Goal: Task Accomplishment & Management: Manage account settings

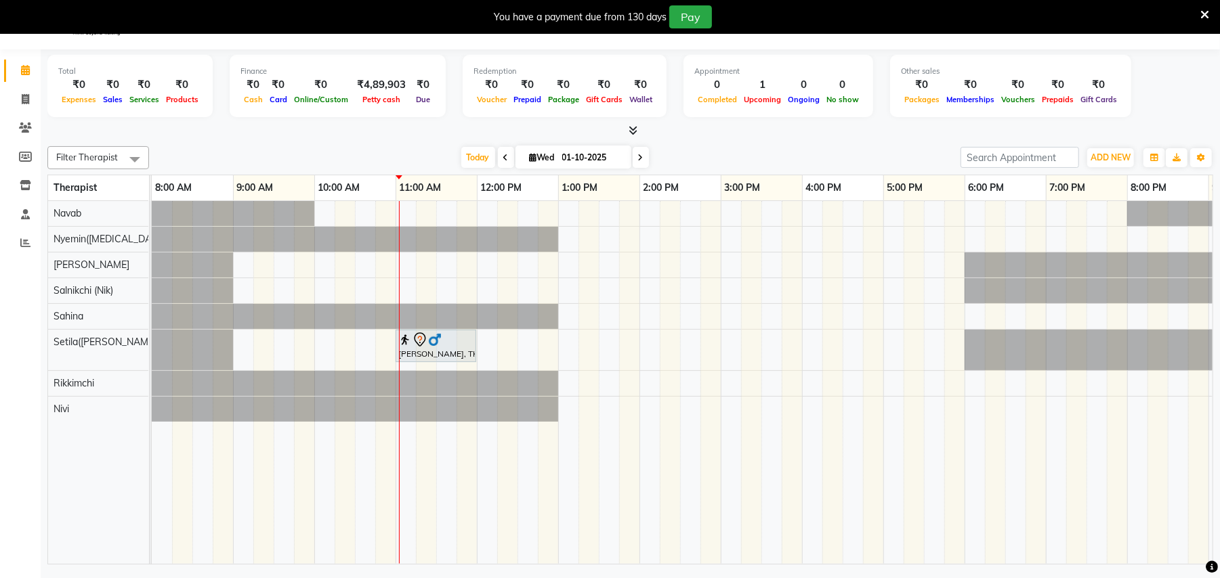
click at [1201, 9] on icon at bounding box center [1204, 15] width 9 height 12
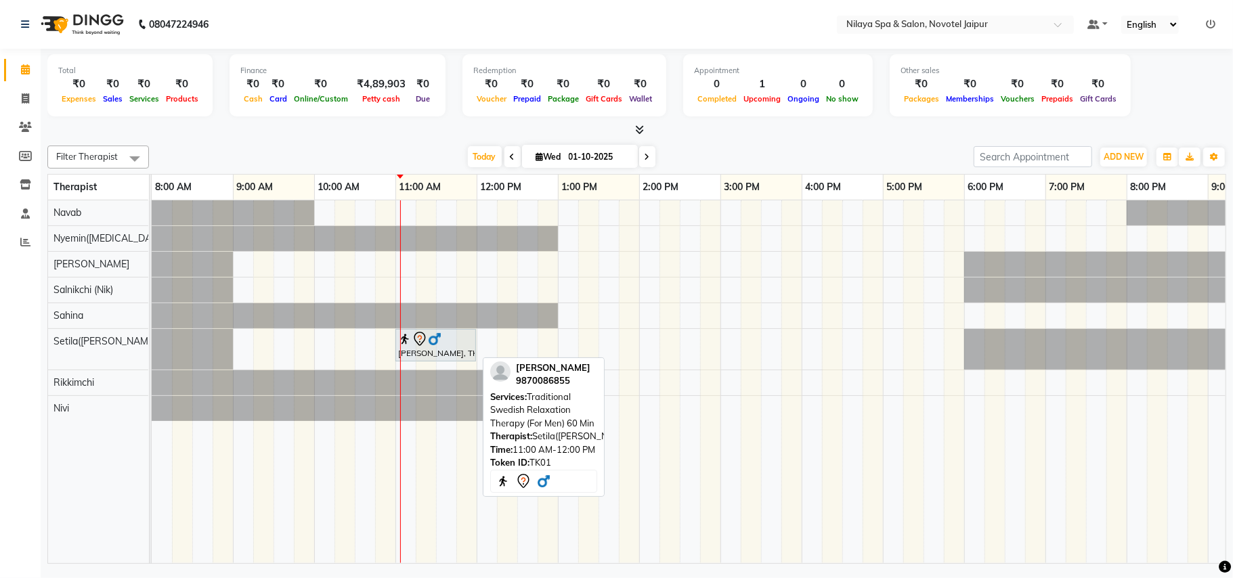
click at [431, 353] on div "[PERSON_NAME], TK01, 11:00 AM-12:00 PM, Traditional Swedish Relaxation Therapy …" at bounding box center [436, 345] width 78 height 28
select select "7"
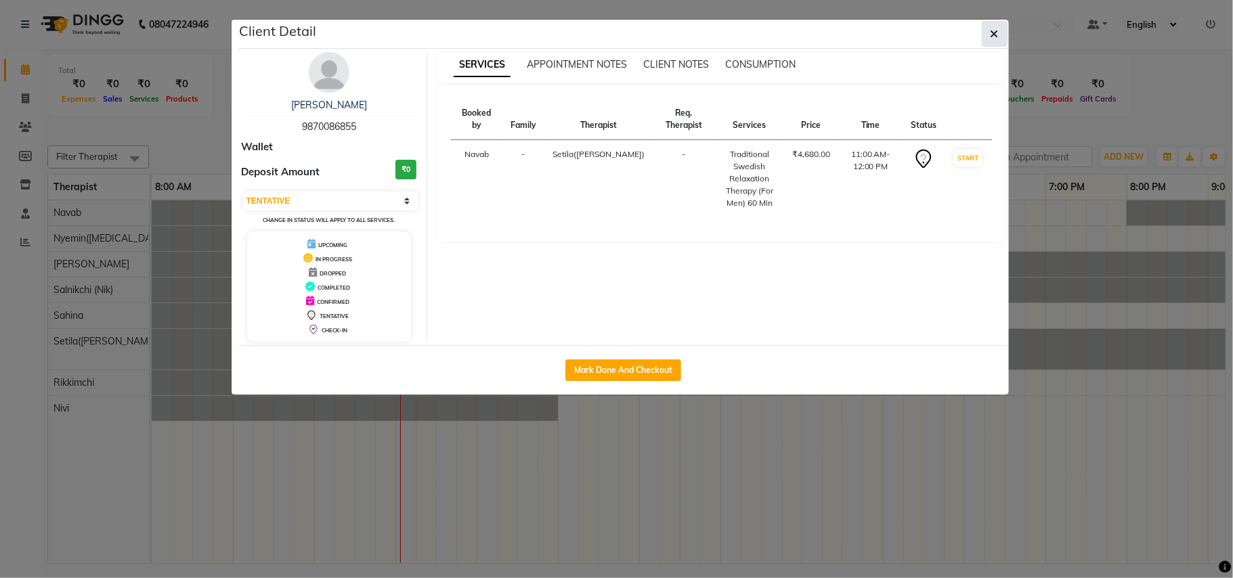
click at [993, 36] on icon "button" at bounding box center [995, 33] width 8 height 11
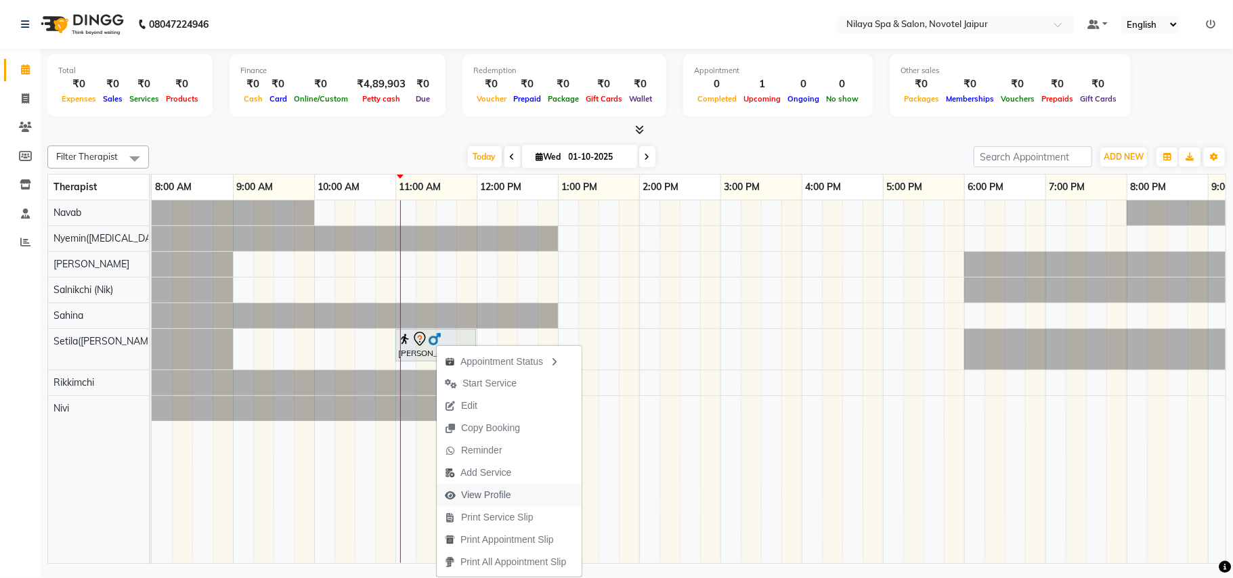
click at [499, 490] on span "View Profile" at bounding box center [486, 495] width 50 height 14
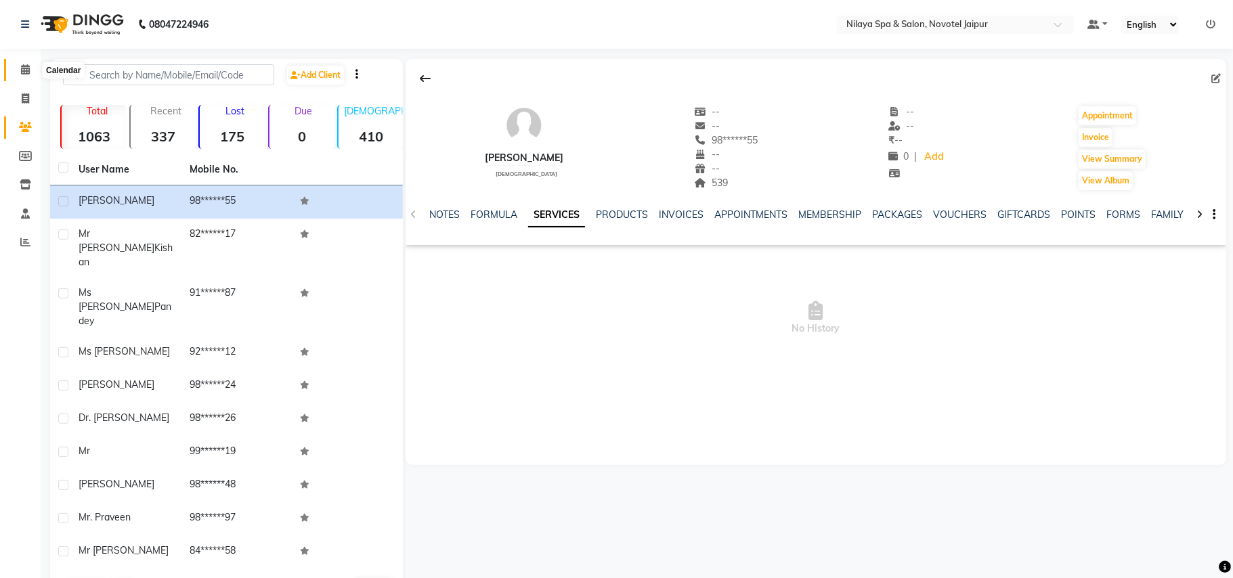
click at [19, 74] on span at bounding box center [26, 70] width 24 height 16
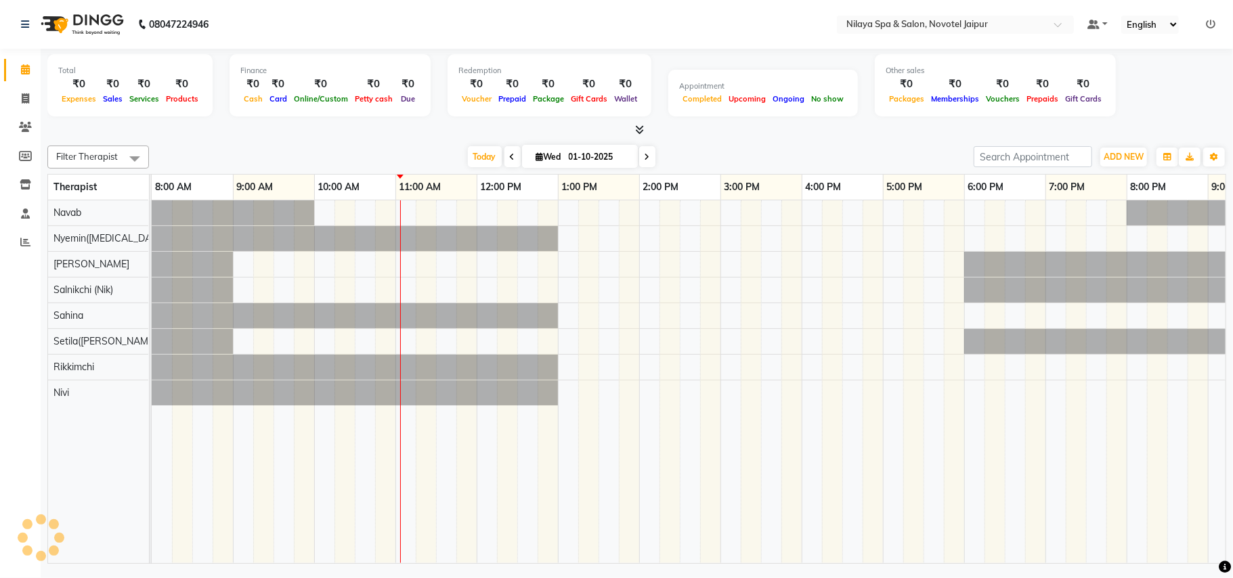
scroll to position [0, 226]
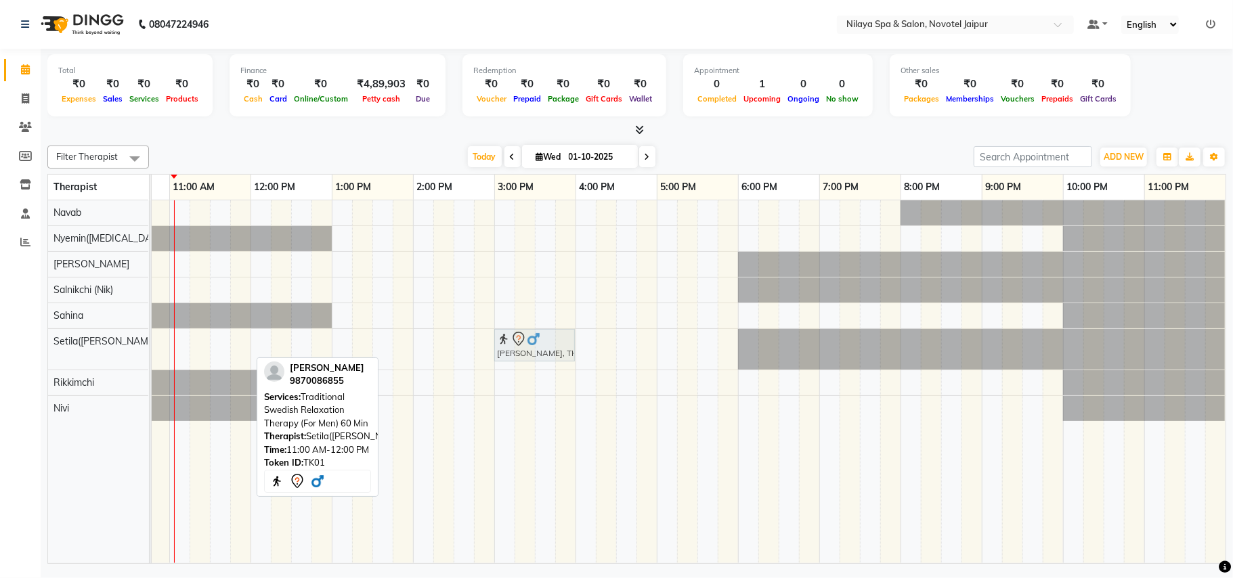
drag, startPoint x: 212, startPoint y: 348, endPoint x: 529, endPoint y: 364, distance: 317.3
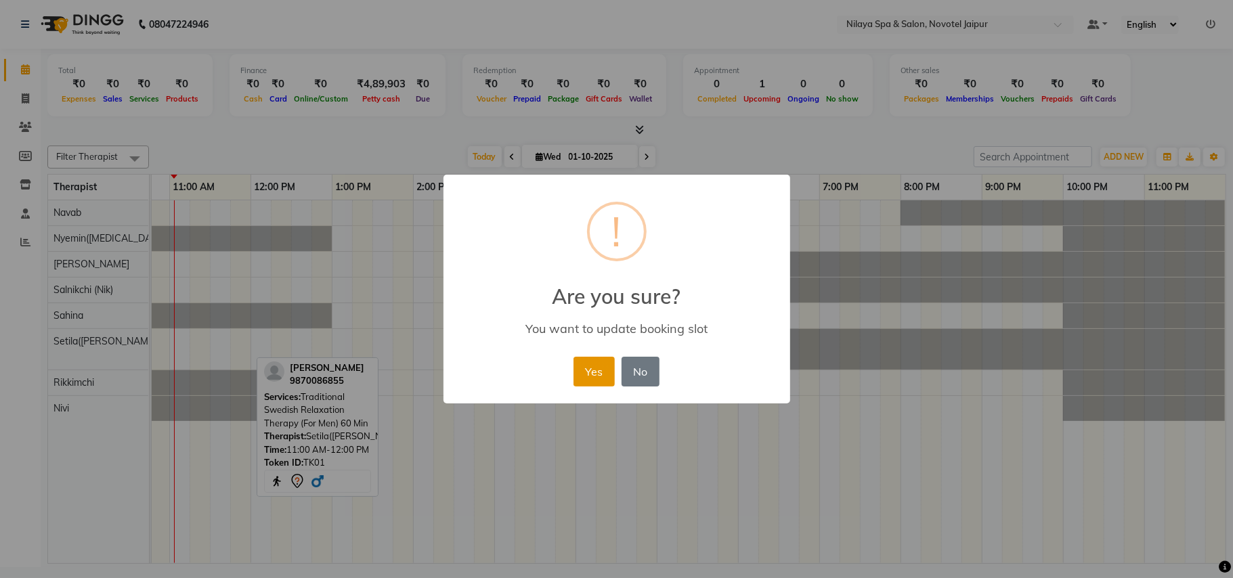
click at [608, 374] on button "Yes" at bounding box center [594, 372] width 41 height 30
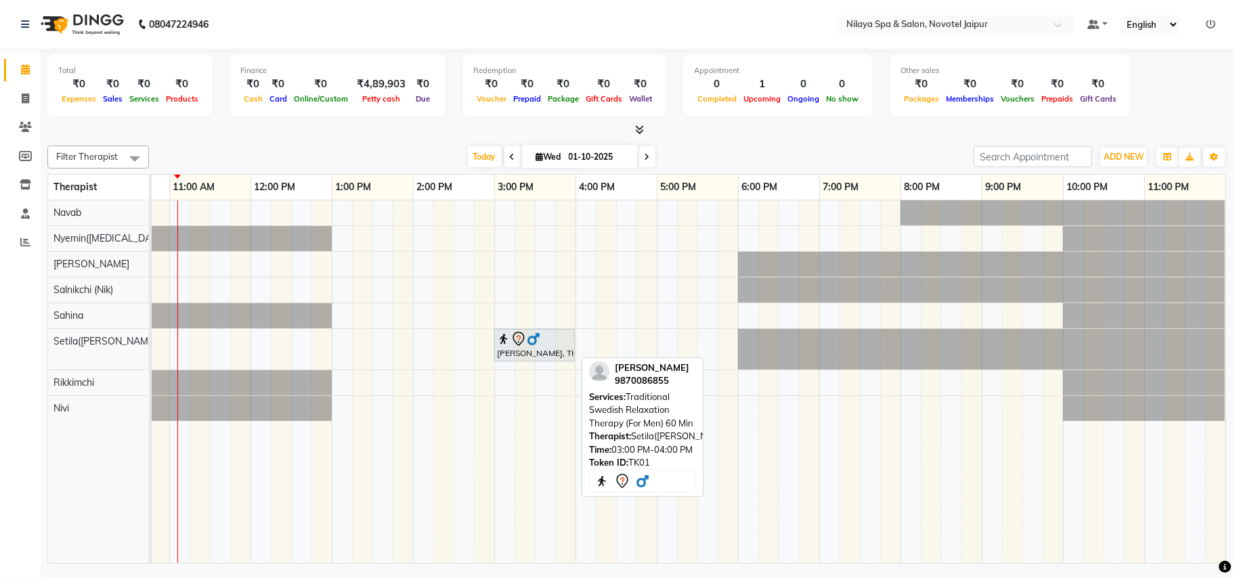
click at [501, 344] on img at bounding box center [504, 340] width 14 height 14
